Goal: Transaction & Acquisition: Purchase product/service

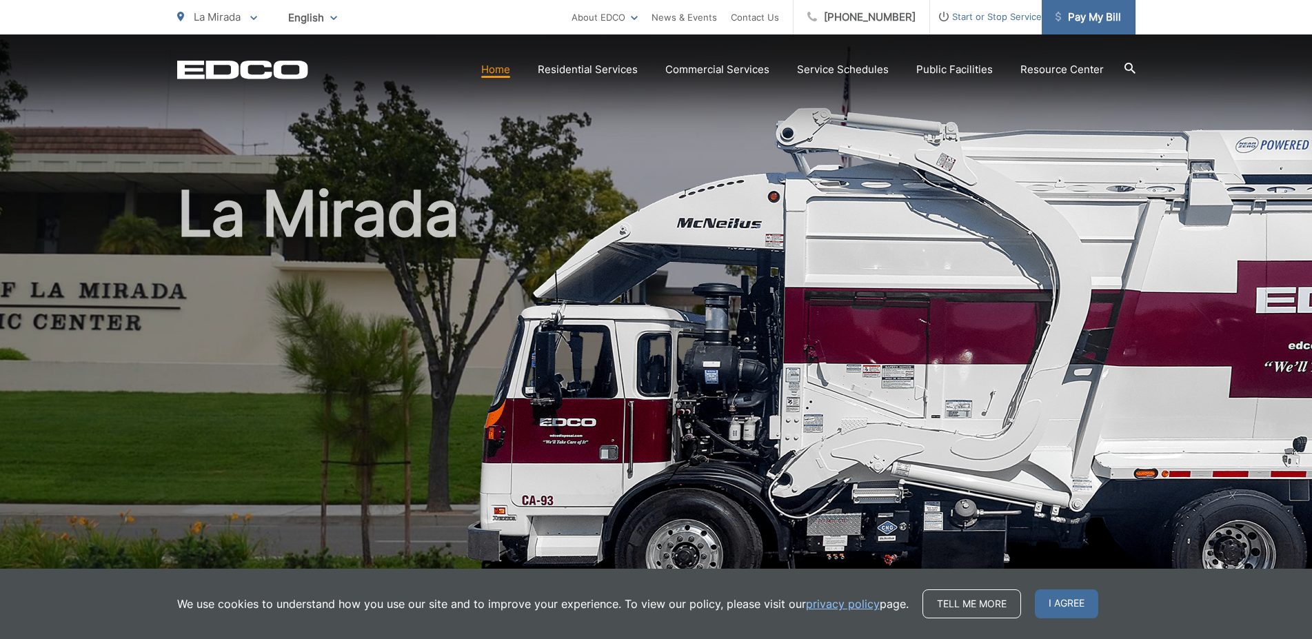
click at [1072, 12] on span "Pay My Bill" at bounding box center [1087, 17] width 65 height 17
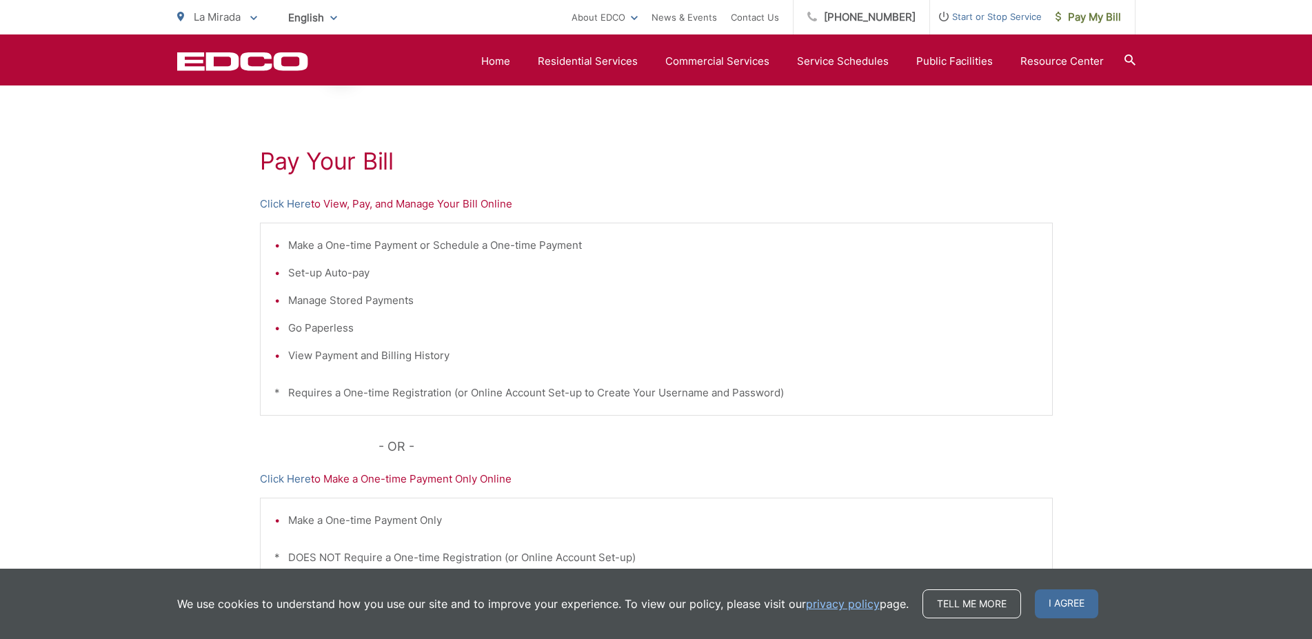
scroll to position [281, 0]
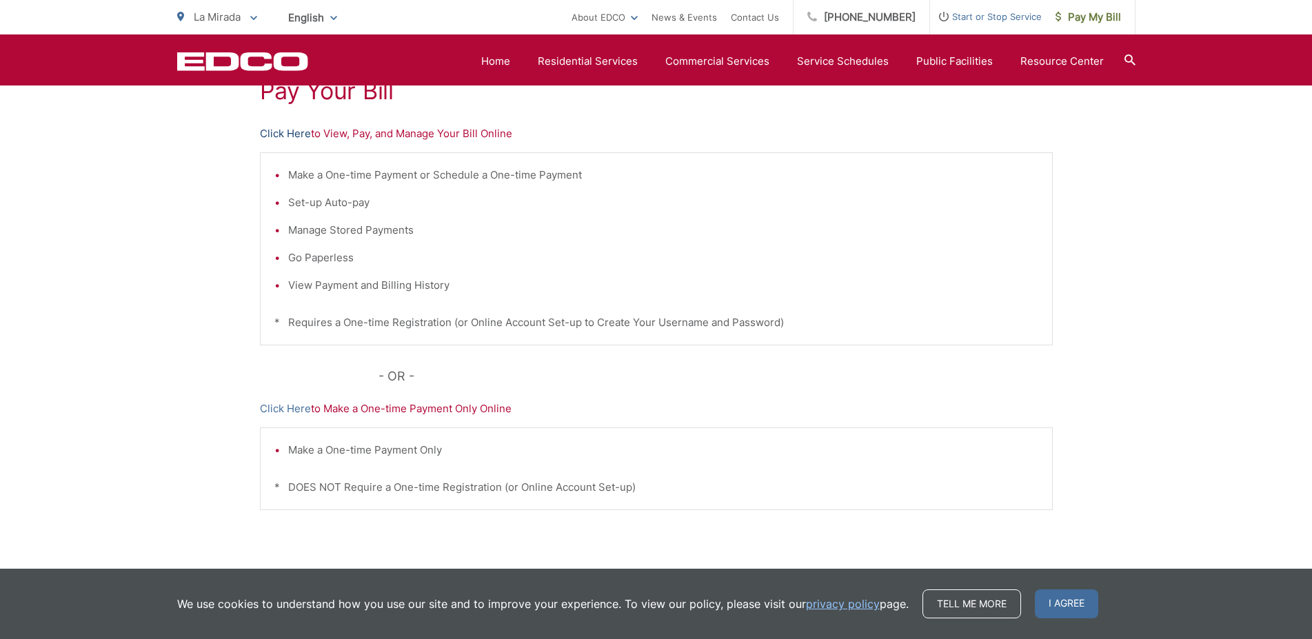
click at [279, 136] on link "Click Here" at bounding box center [285, 133] width 51 height 17
click at [1100, 28] on link "Pay My Bill" at bounding box center [1089, 17] width 94 height 34
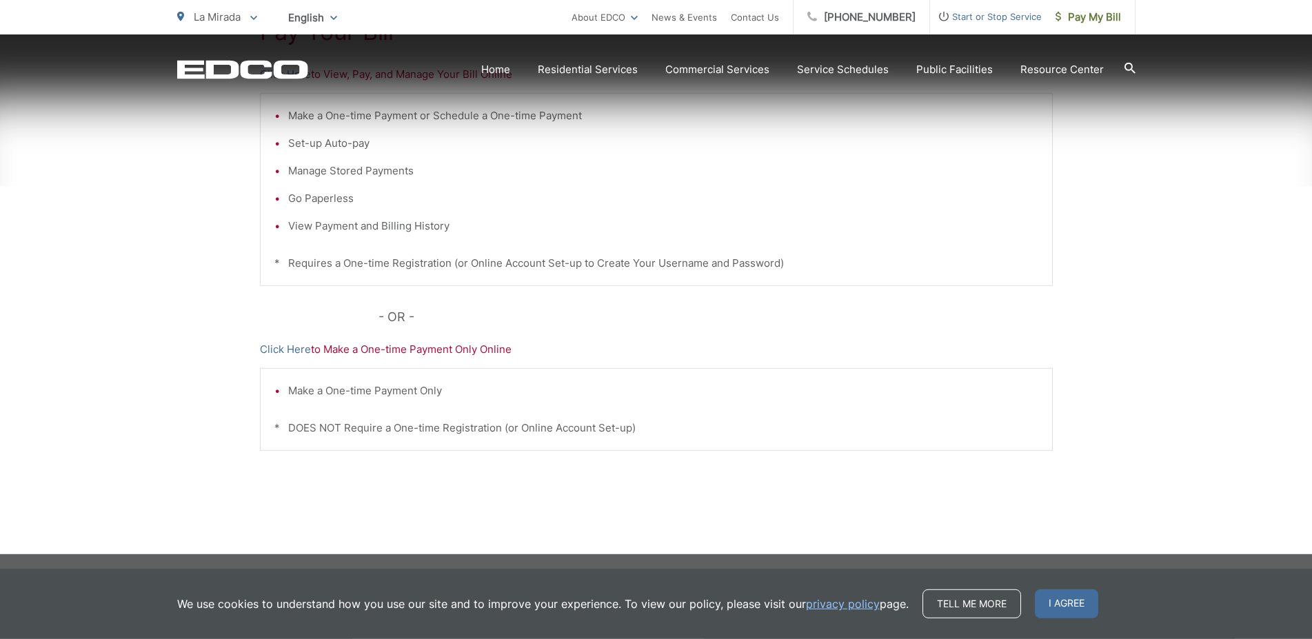
scroll to position [341, 0]
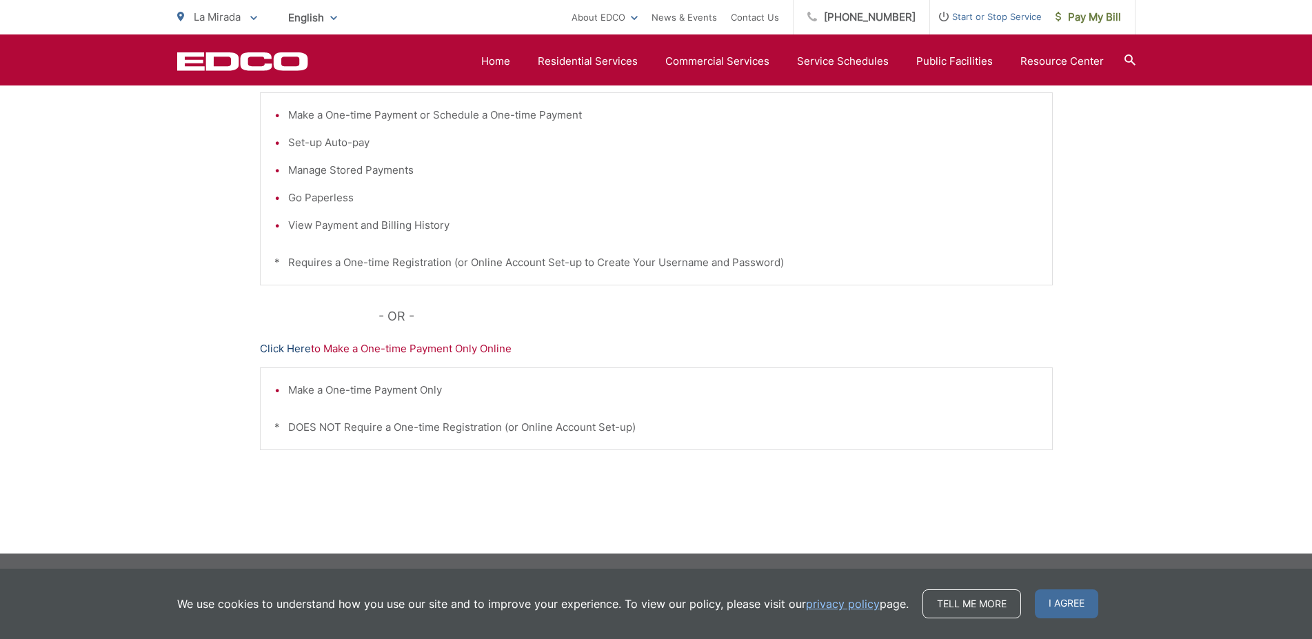
click at [290, 348] on link "Click Here" at bounding box center [285, 349] width 51 height 17
